Goal: Information Seeking & Learning: Learn about a topic

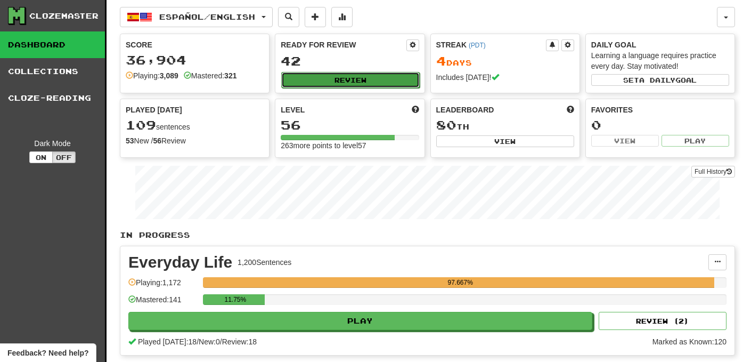
click at [350, 76] on button "Review" at bounding box center [350, 80] width 138 height 16
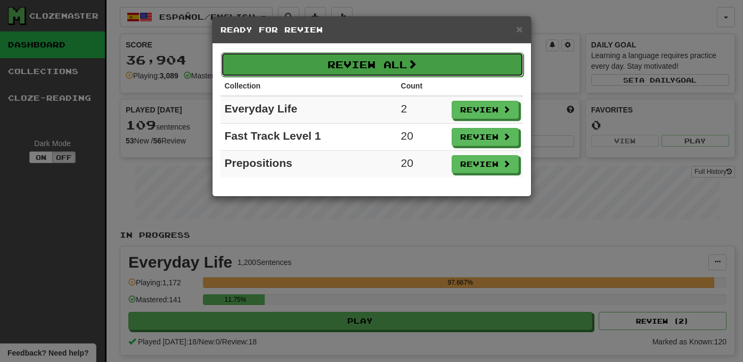
click at [361, 58] on button "Review All" at bounding box center [372, 64] width 303 height 25
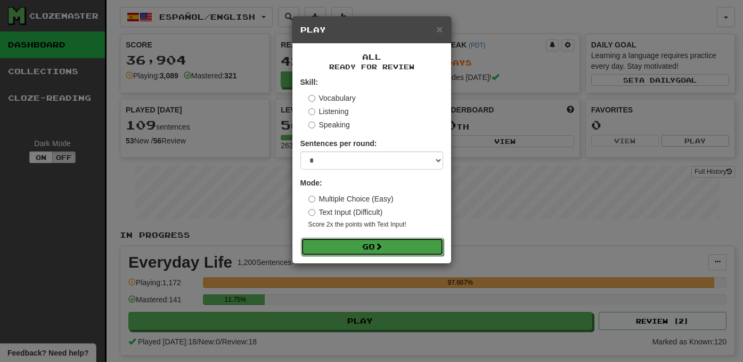
click at [388, 250] on button "Go" at bounding box center [372, 247] width 143 height 18
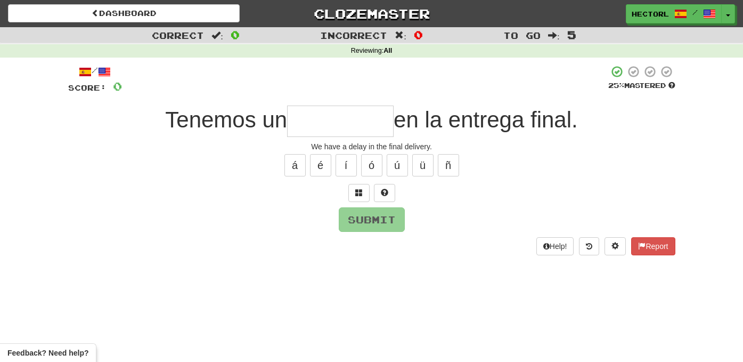
click at [352, 123] on input "text" at bounding box center [340, 121] width 107 height 31
